Goal: Task Accomplishment & Management: Complete application form

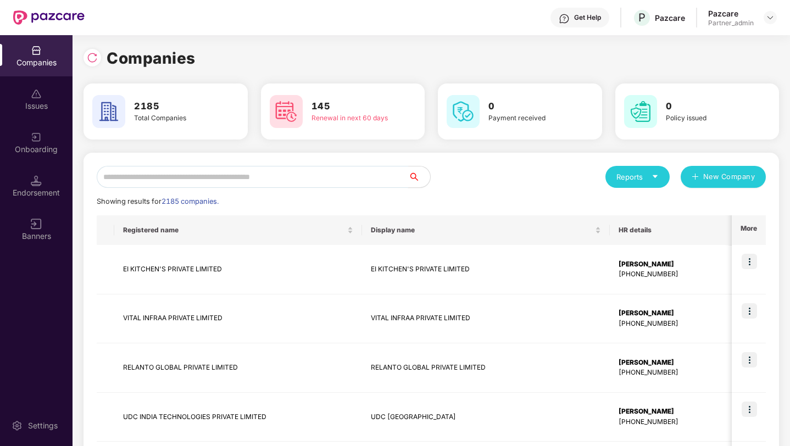
click at [234, 178] on input "text" at bounding box center [252, 177] width 311 height 22
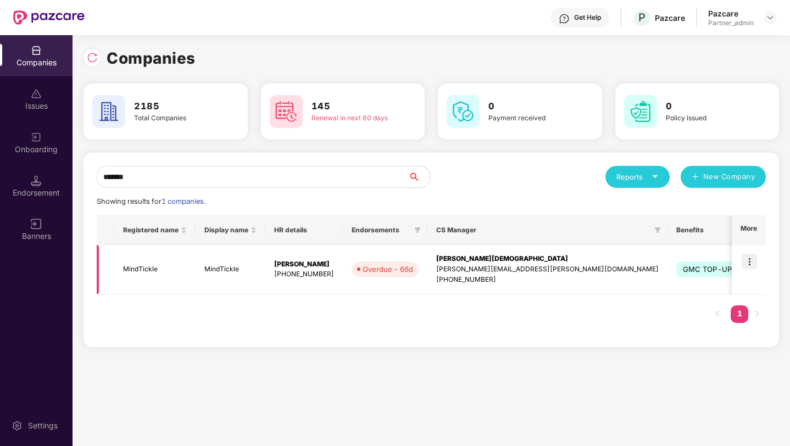
type input "*******"
click at [751, 264] on img at bounding box center [748, 261] width 15 height 15
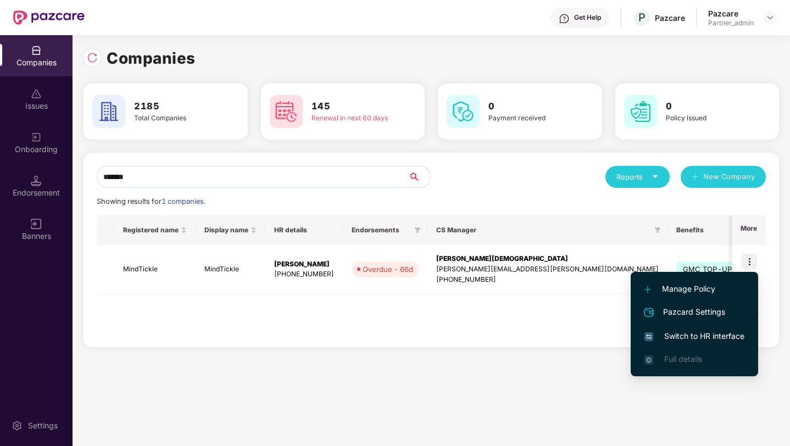
click at [680, 340] on span "Switch to HR interface" at bounding box center [694, 336] width 100 height 12
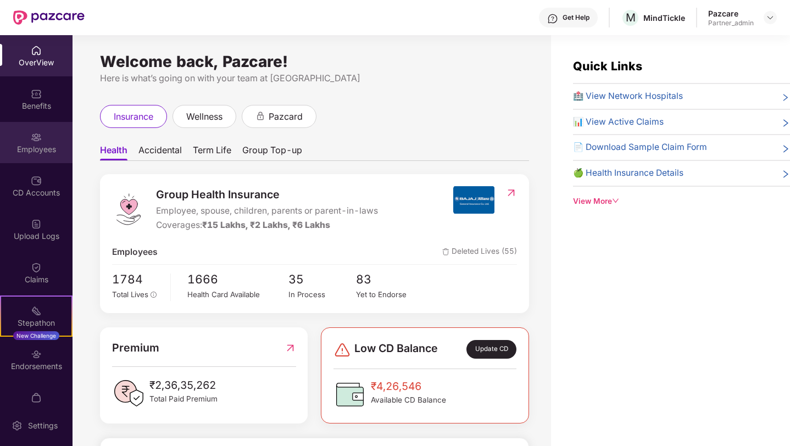
click at [35, 153] on div "Employees" at bounding box center [36, 149] width 72 height 11
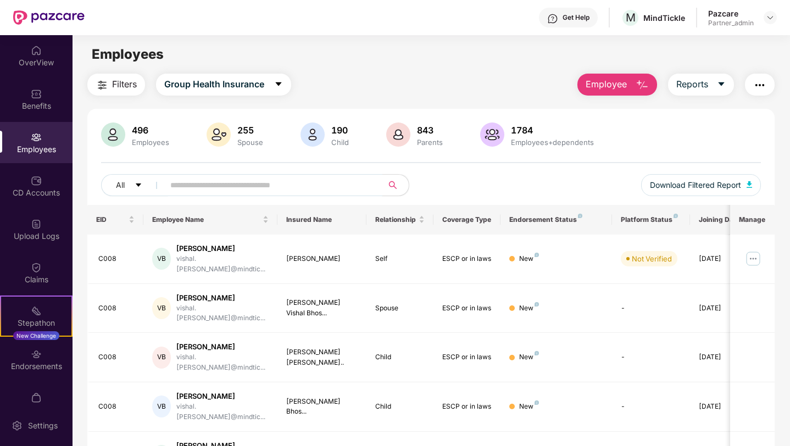
click at [234, 188] on input "text" at bounding box center [268, 185] width 197 height 16
paste input "**********"
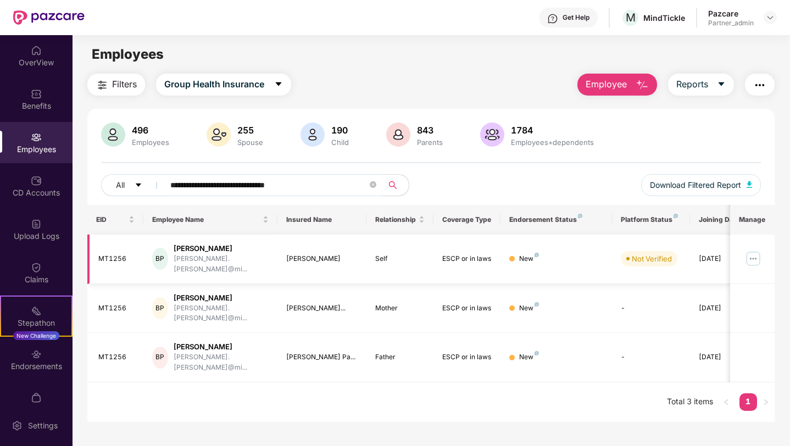
type input "**********"
click at [753, 257] on img at bounding box center [753, 259] width 18 height 18
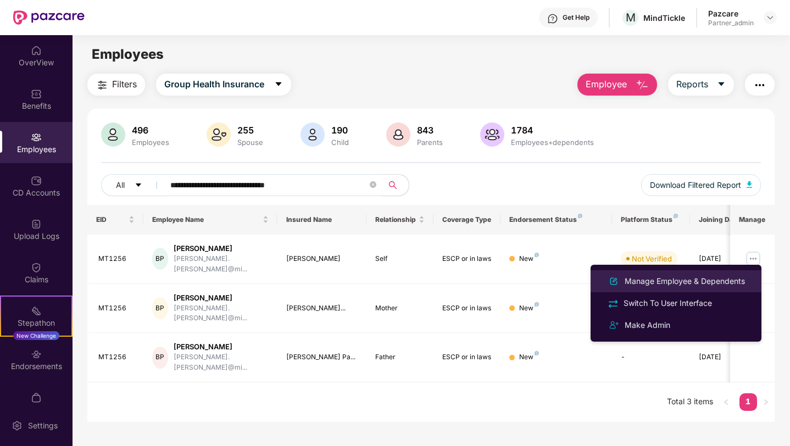
click at [678, 289] on li "Manage Employee & Dependents" at bounding box center [675, 281] width 171 height 22
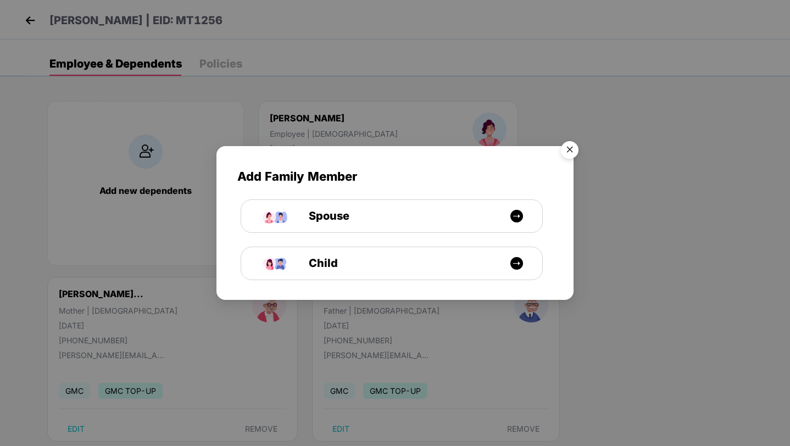
click at [31, 20] on div "Add Family Member Spouse Child" at bounding box center [395, 223] width 790 height 446
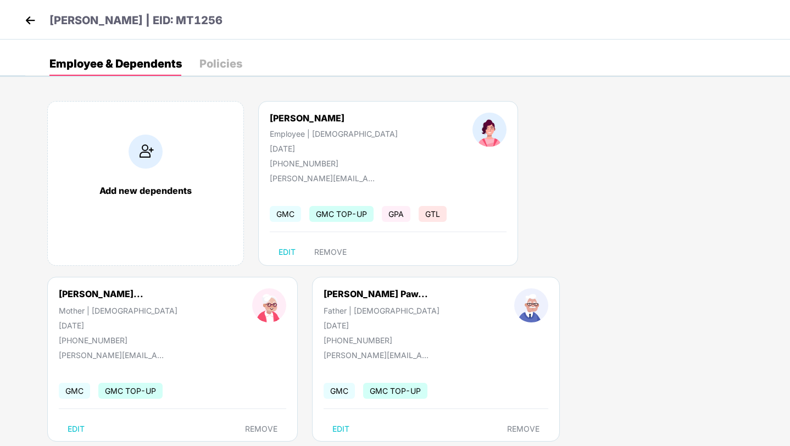
click at [40, 18] on header "[PERSON_NAME] | EID: MT1256" at bounding box center [122, 22] width 200 height 20
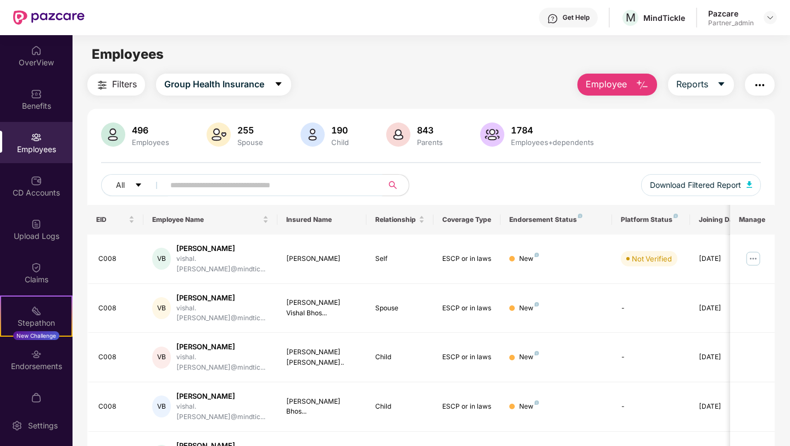
click at [292, 191] on input "text" at bounding box center [268, 185] width 197 height 16
paste input "**********"
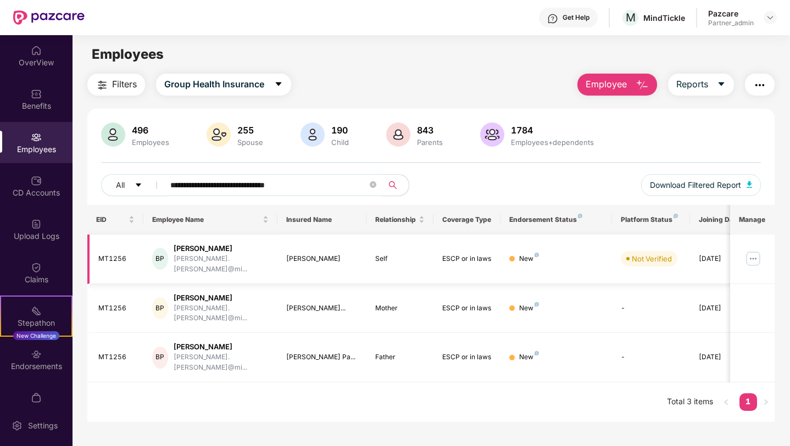
type input "**********"
click at [750, 257] on img at bounding box center [753, 259] width 18 height 18
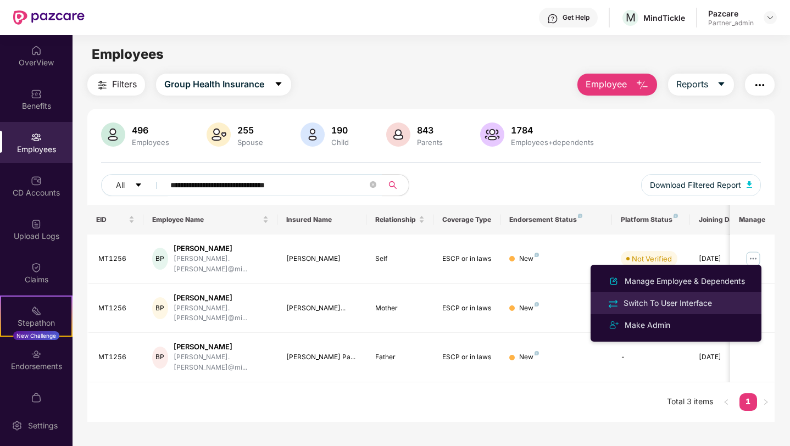
click at [695, 301] on div "Switch To User Interface" at bounding box center [667, 303] width 93 height 12
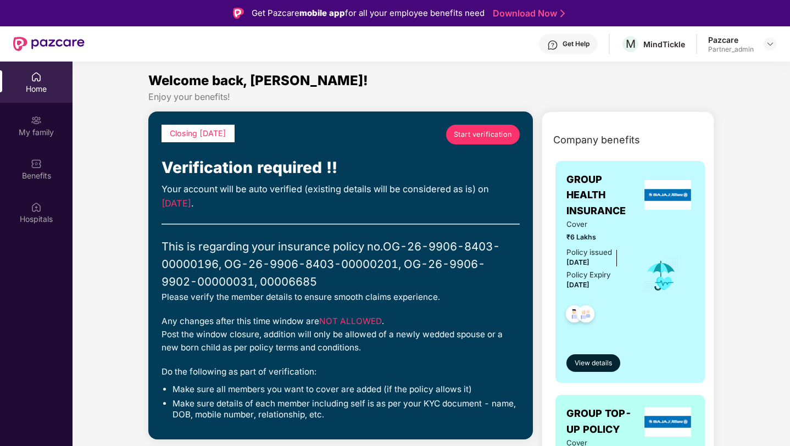
click at [474, 142] on link "Start verification" at bounding box center [483, 135] width 74 height 20
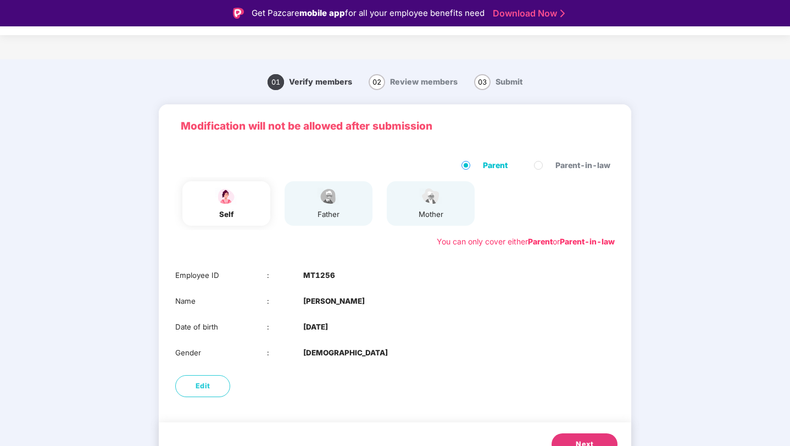
scroll to position [19, 0]
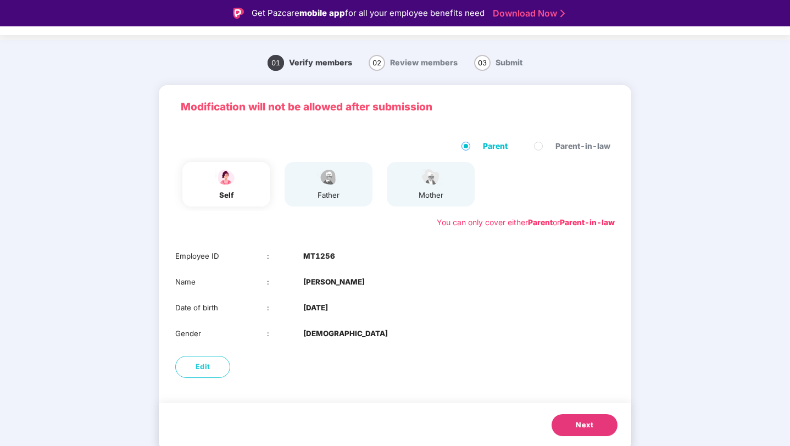
click at [582, 427] on span "Next" at bounding box center [585, 425] width 18 height 11
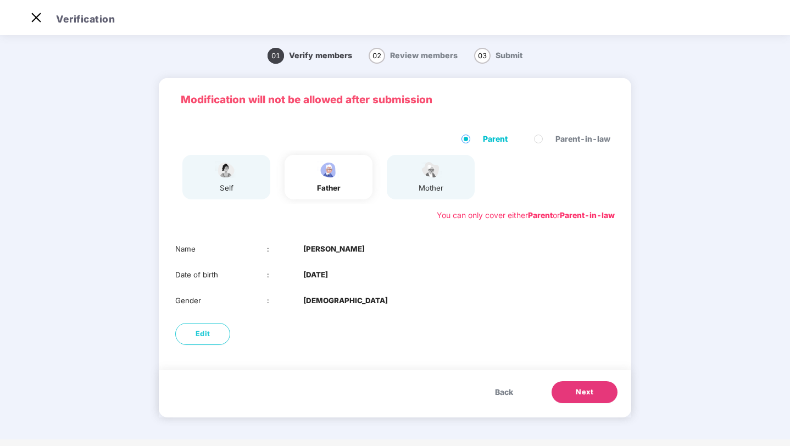
scroll to position [0, 0]
click at [579, 391] on span "Next" at bounding box center [585, 392] width 18 height 11
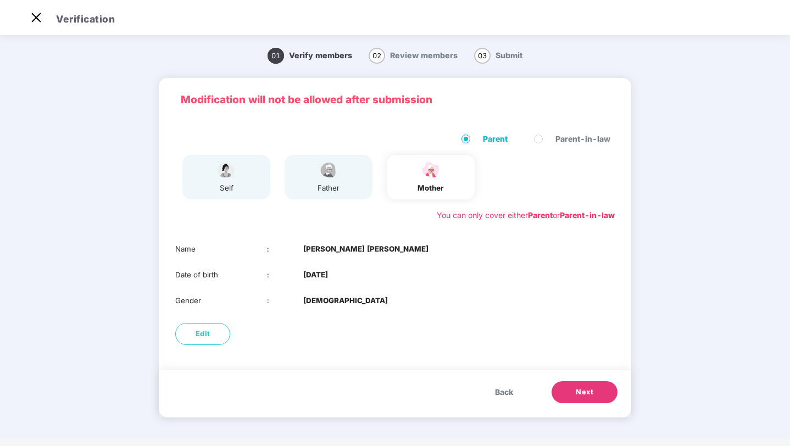
click at [579, 391] on span "Next" at bounding box center [585, 392] width 18 height 11
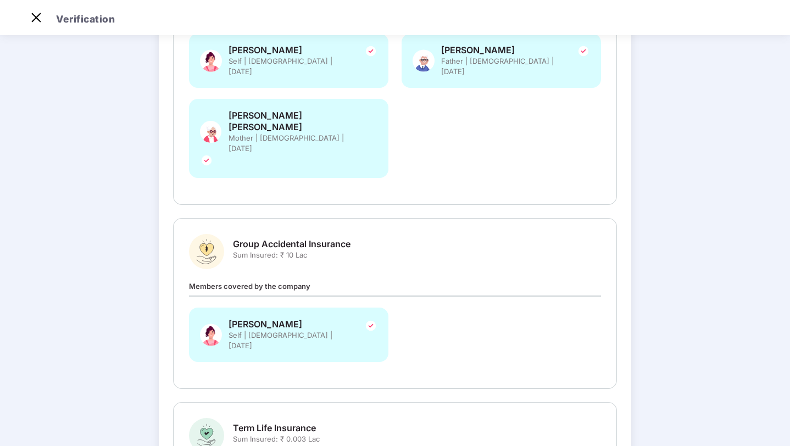
scroll to position [595, 0]
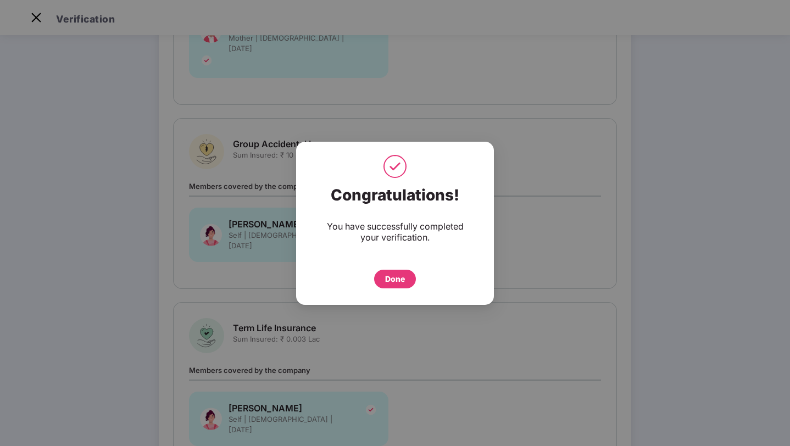
click at [393, 279] on div "Done" at bounding box center [395, 279] width 20 height 12
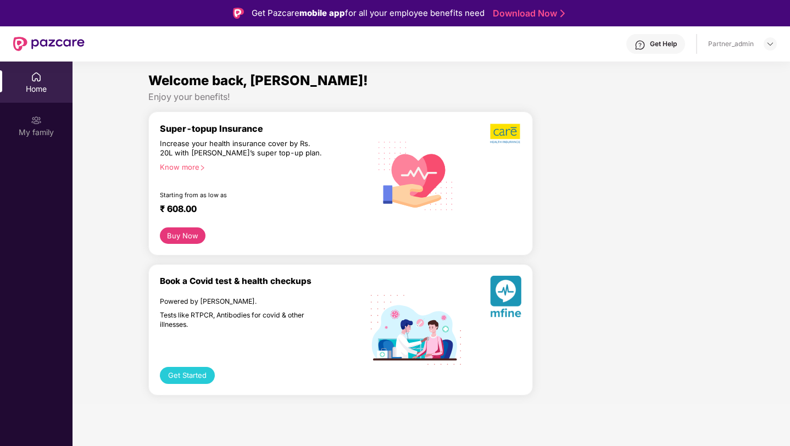
scroll to position [62, 0]
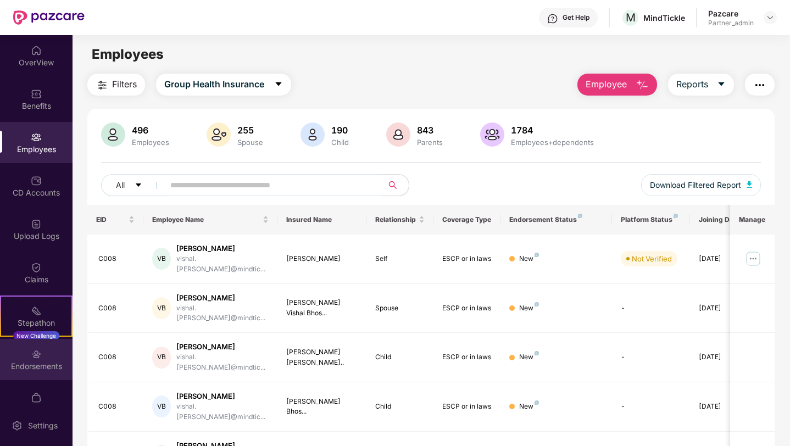
click at [35, 363] on div "Endorsements" at bounding box center [36, 366] width 72 height 11
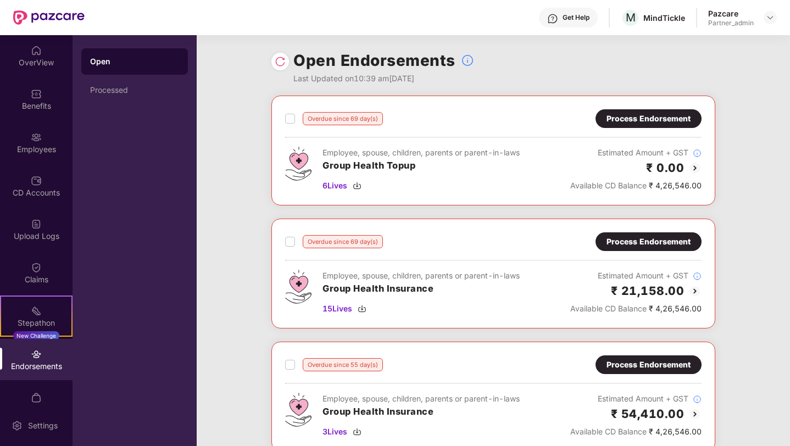
click at [281, 59] on img at bounding box center [280, 61] width 11 height 11
